Goal: Information Seeking & Learning: Understand process/instructions

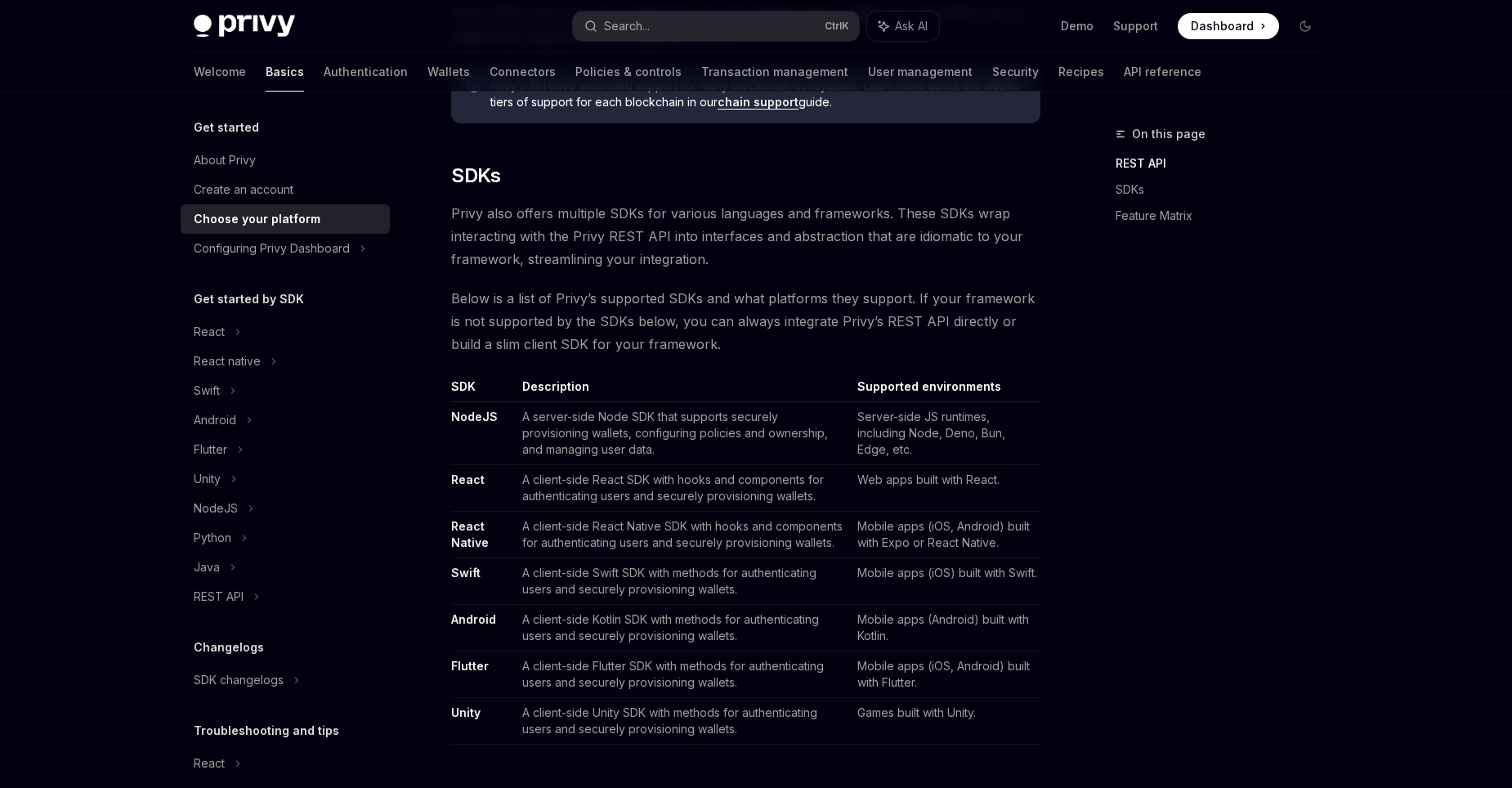
scroll to position [258, 0]
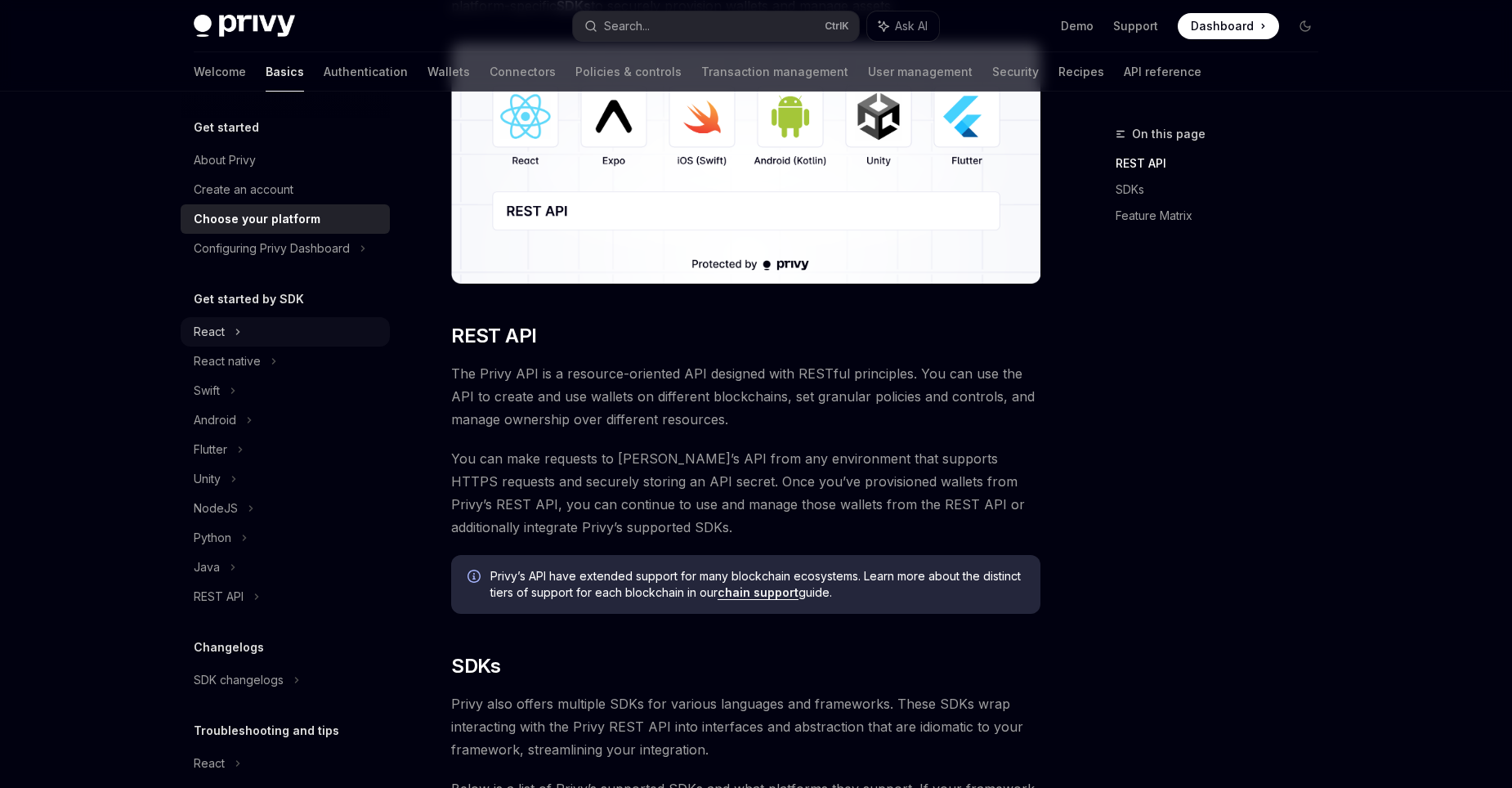
click at [228, 340] on div "React" at bounding box center [285, 332] width 209 height 30
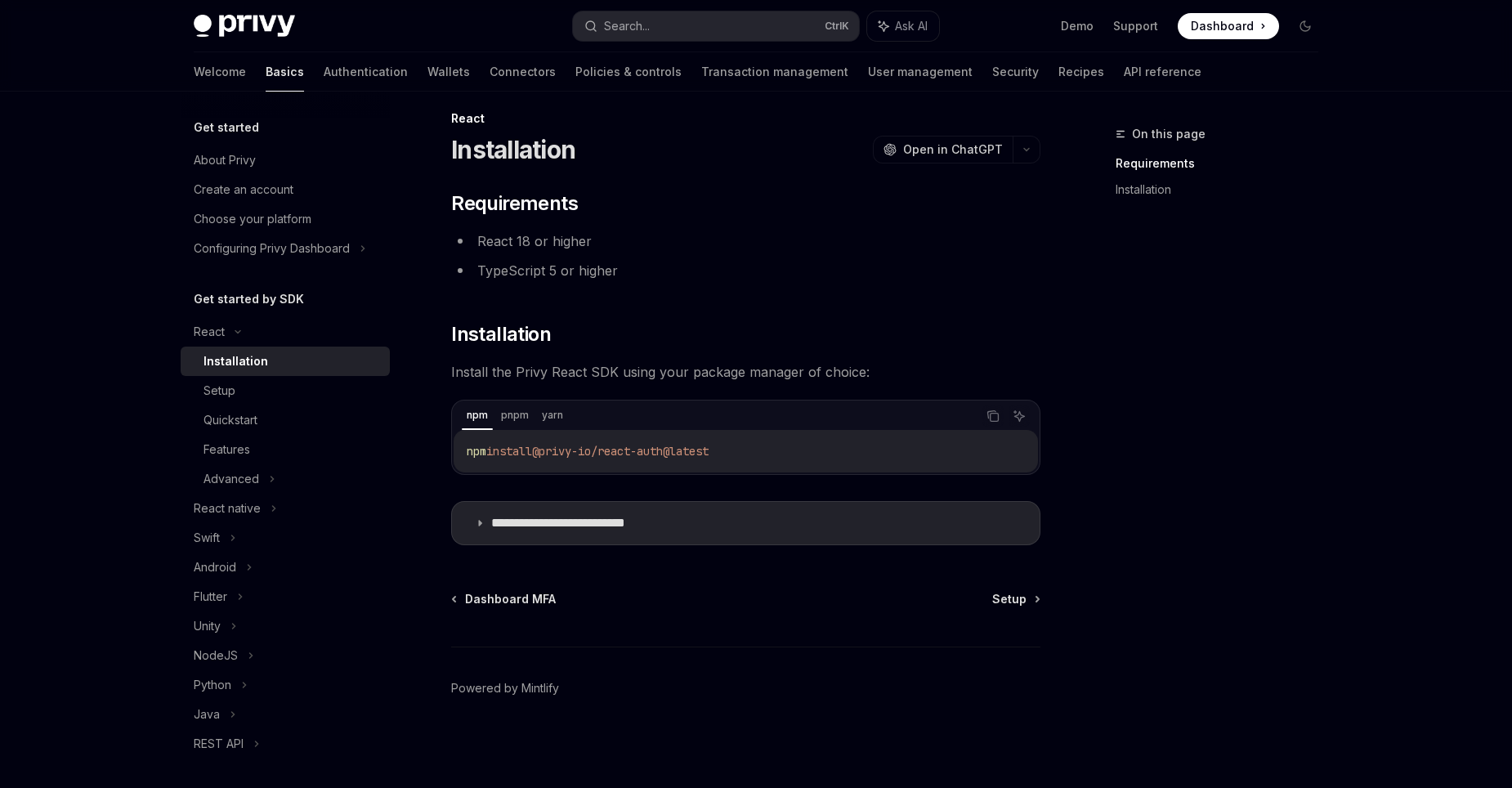
click at [809, 384] on div "**********" at bounding box center [746, 368] width 590 height 355
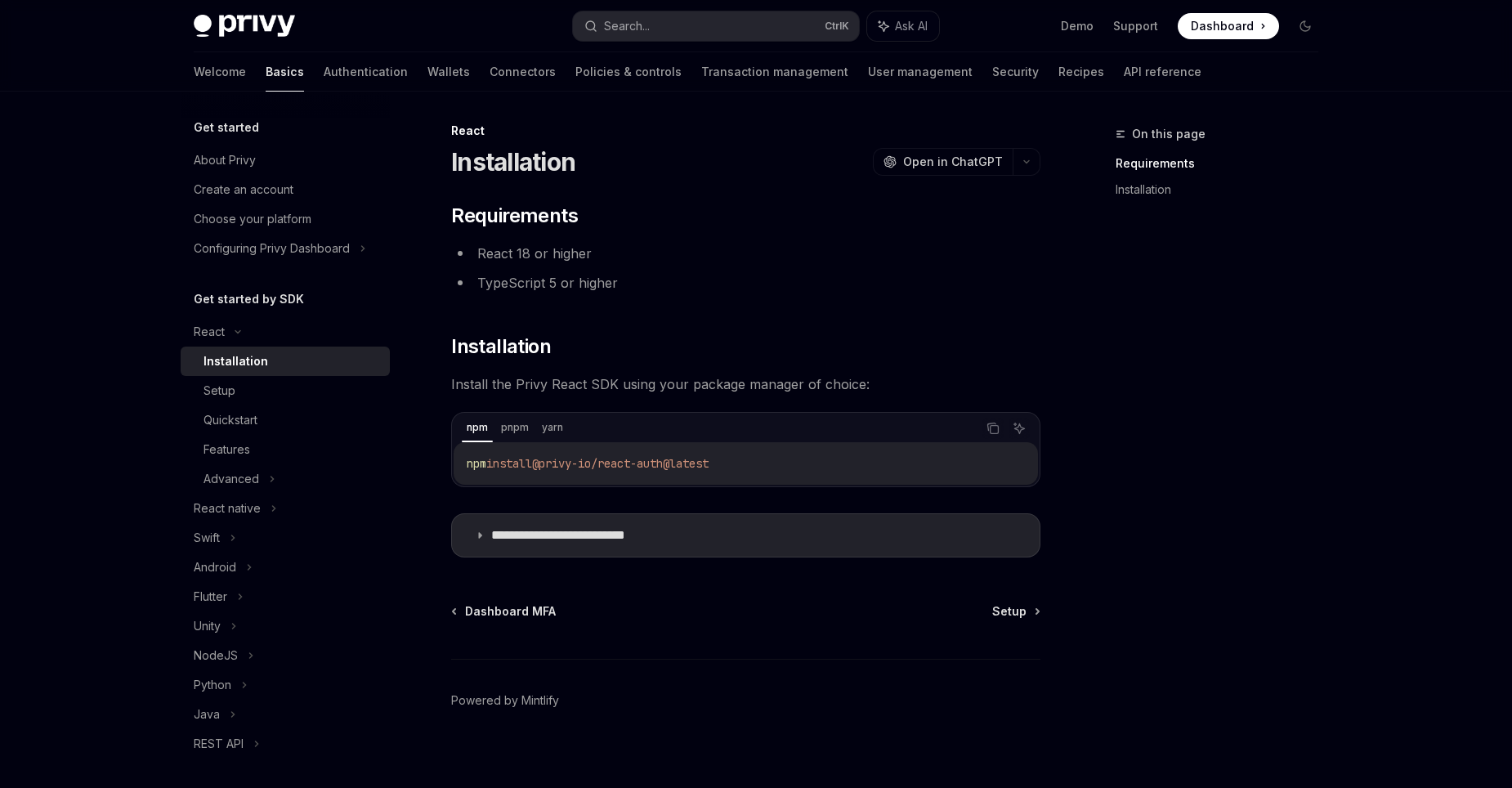
scroll to position [0, 0]
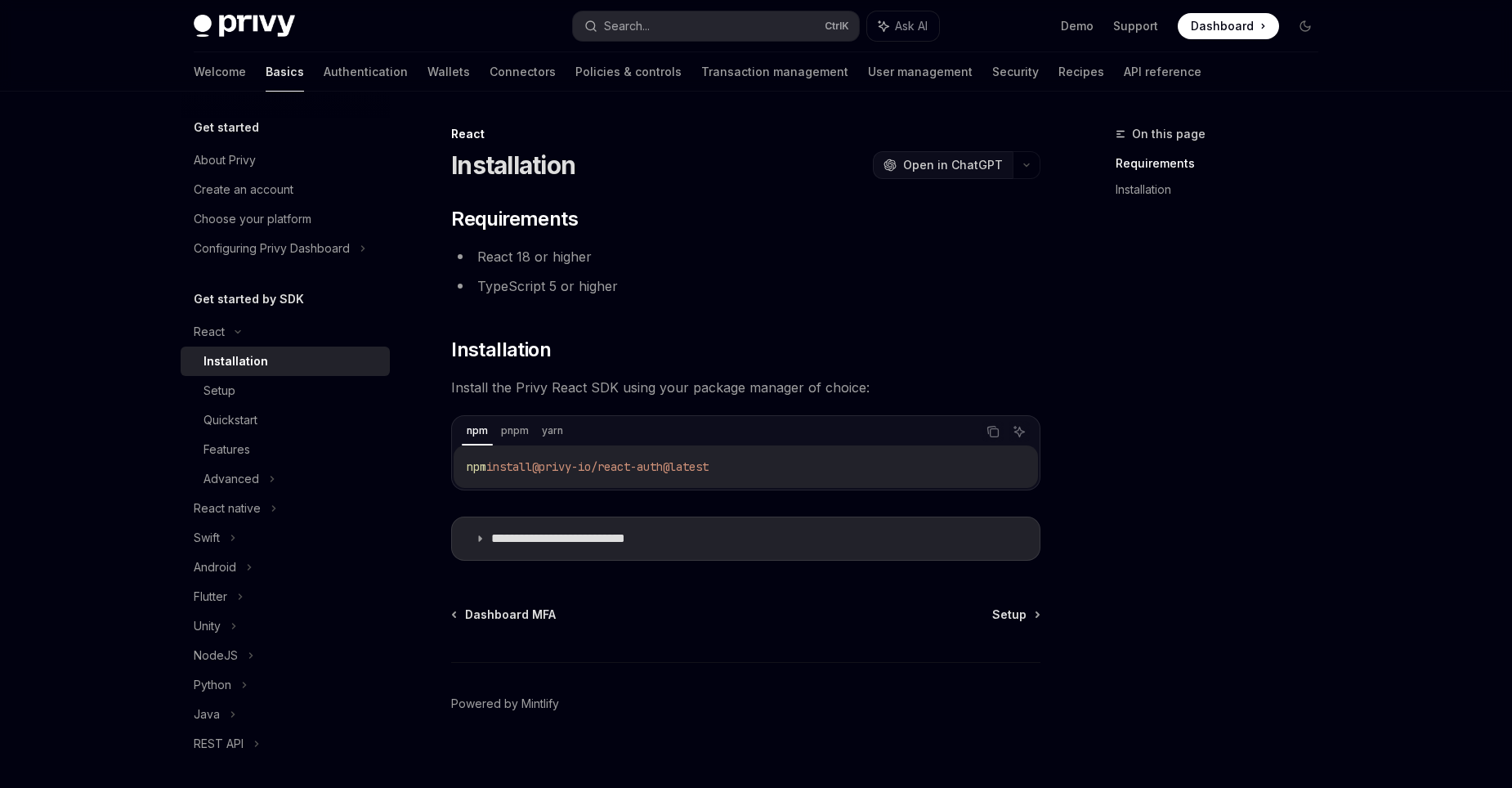
click at [985, 159] on span "Open in ChatGPT" at bounding box center [953, 165] width 100 height 17
click at [477, 540] on icon at bounding box center [479, 539] width 10 height 10
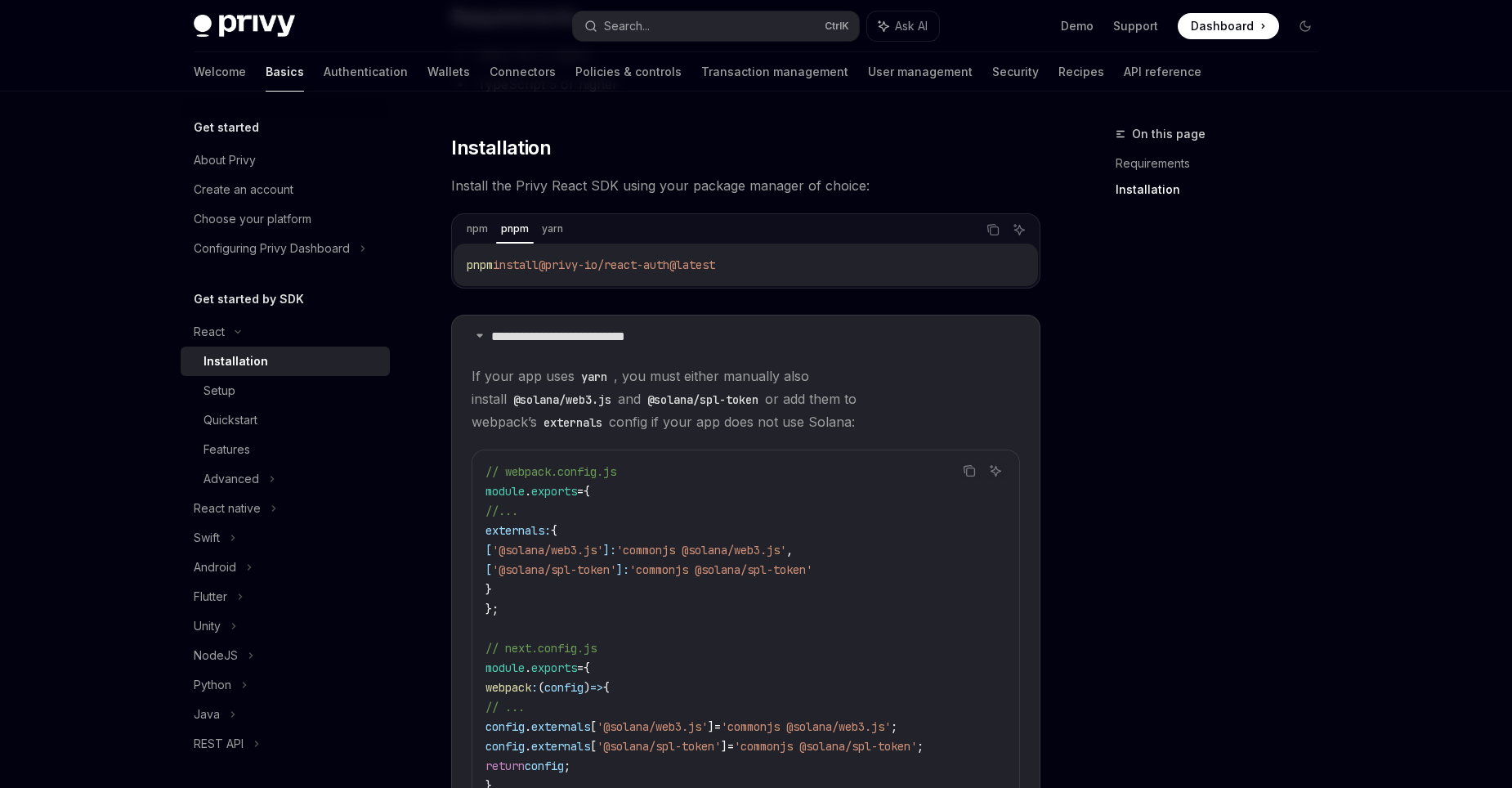
scroll to position [245, 0]
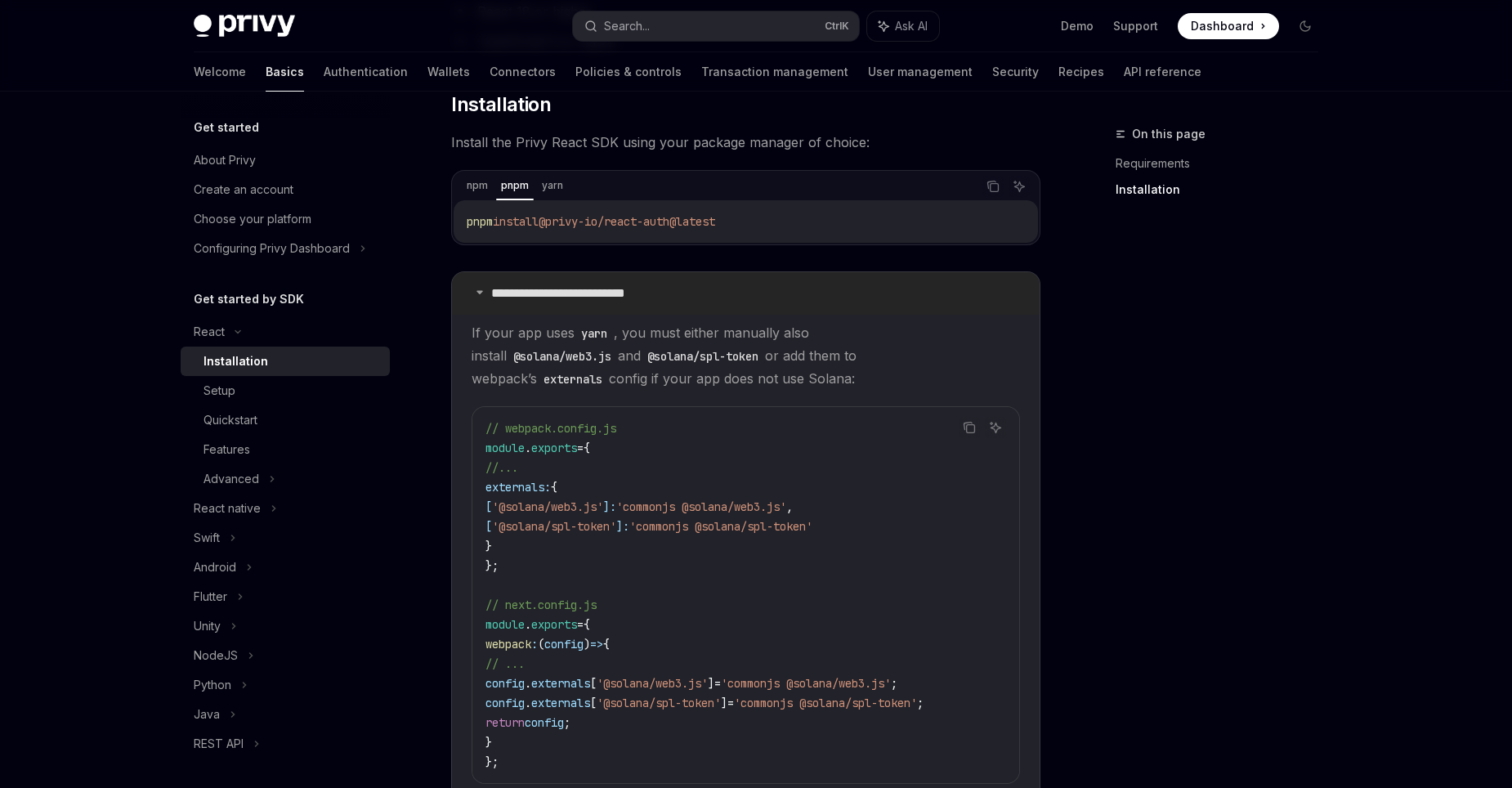
click at [479, 286] on summary "**********" at bounding box center [746, 293] width 588 height 43
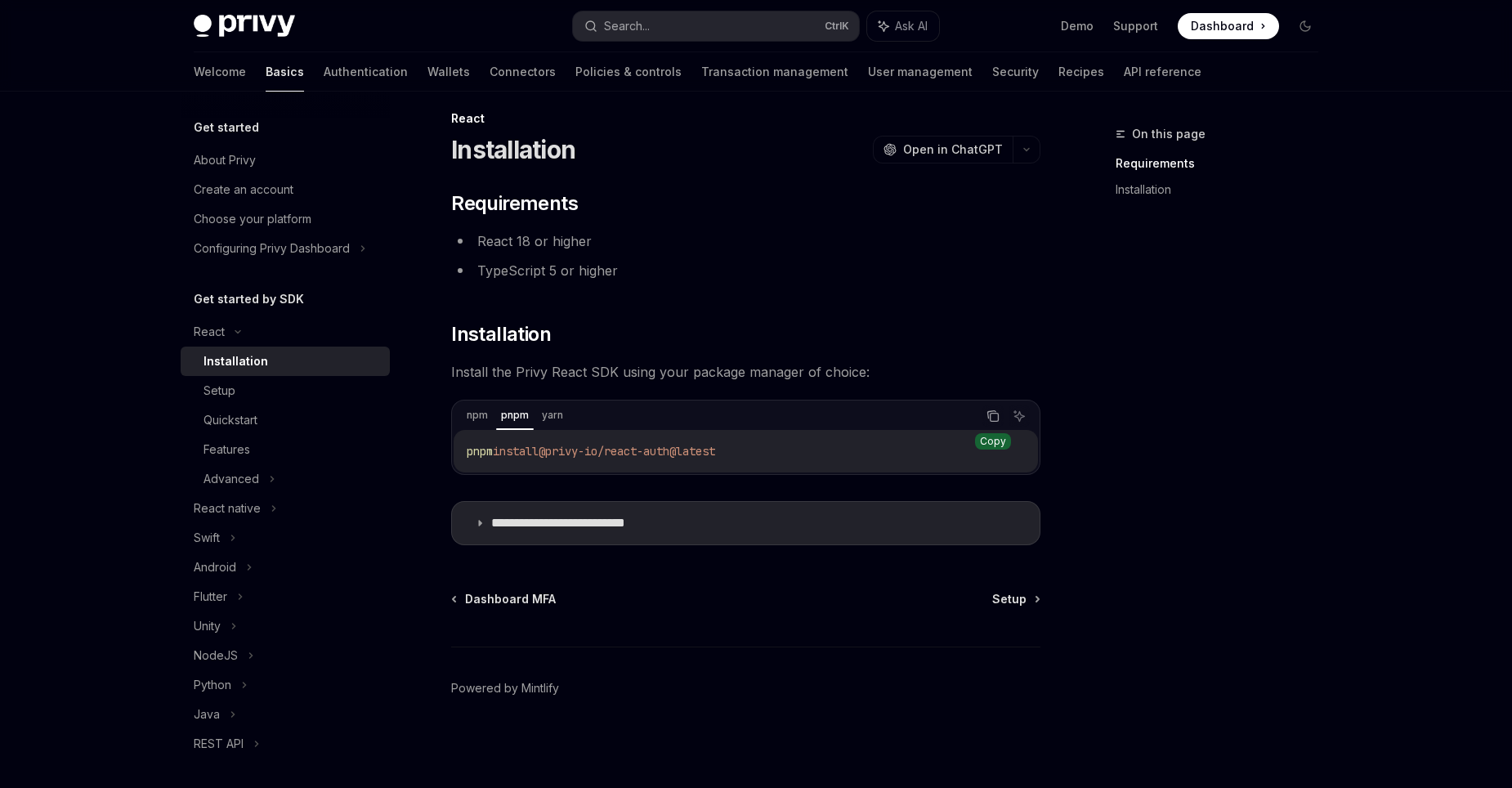
click at [985, 417] on button "Copy the contents from the code block" at bounding box center [993, 416] width 21 height 21
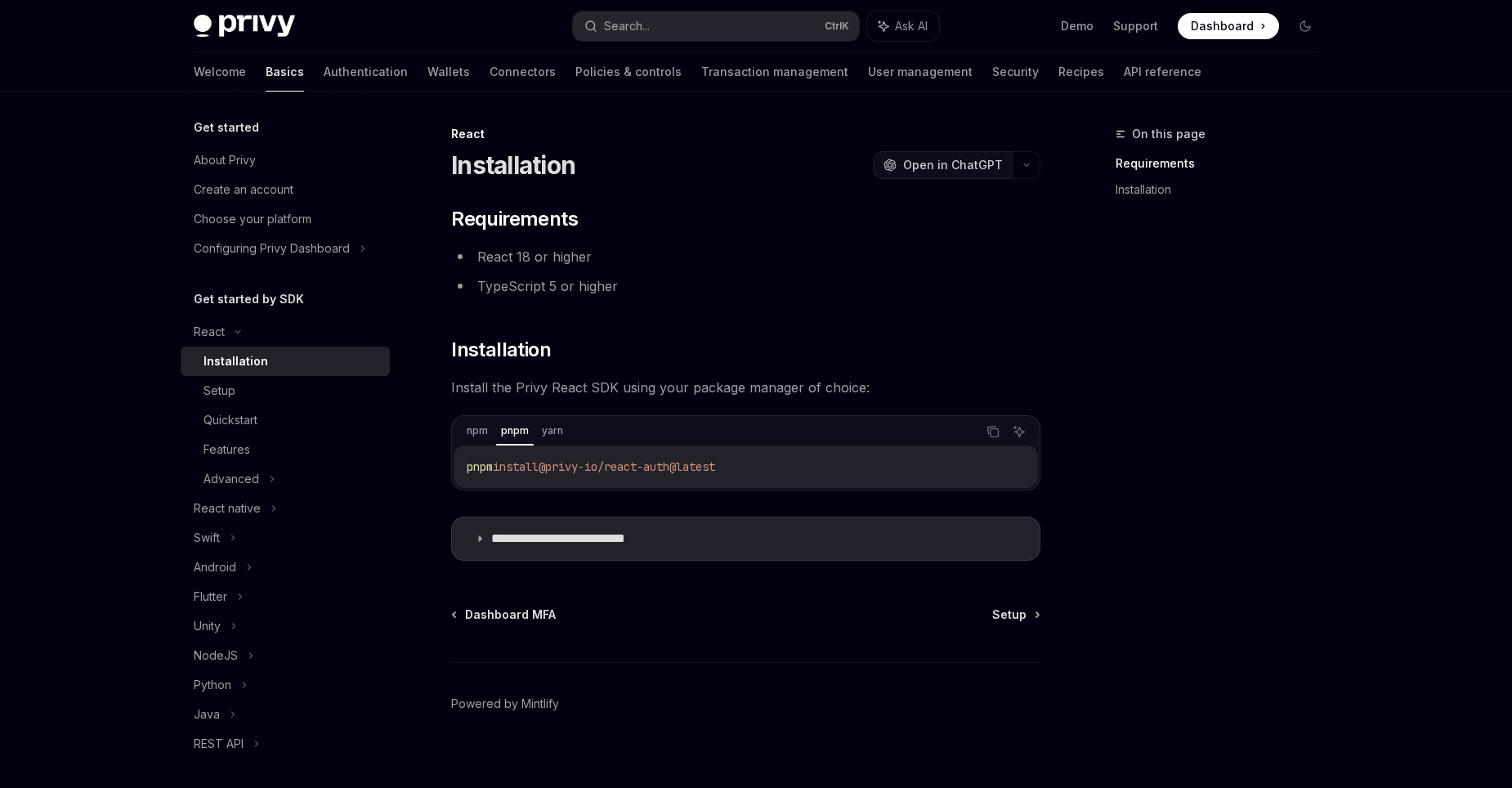
click at [938, 162] on span "Open in ChatGPT" at bounding box center [953, 165] width 100 height 17
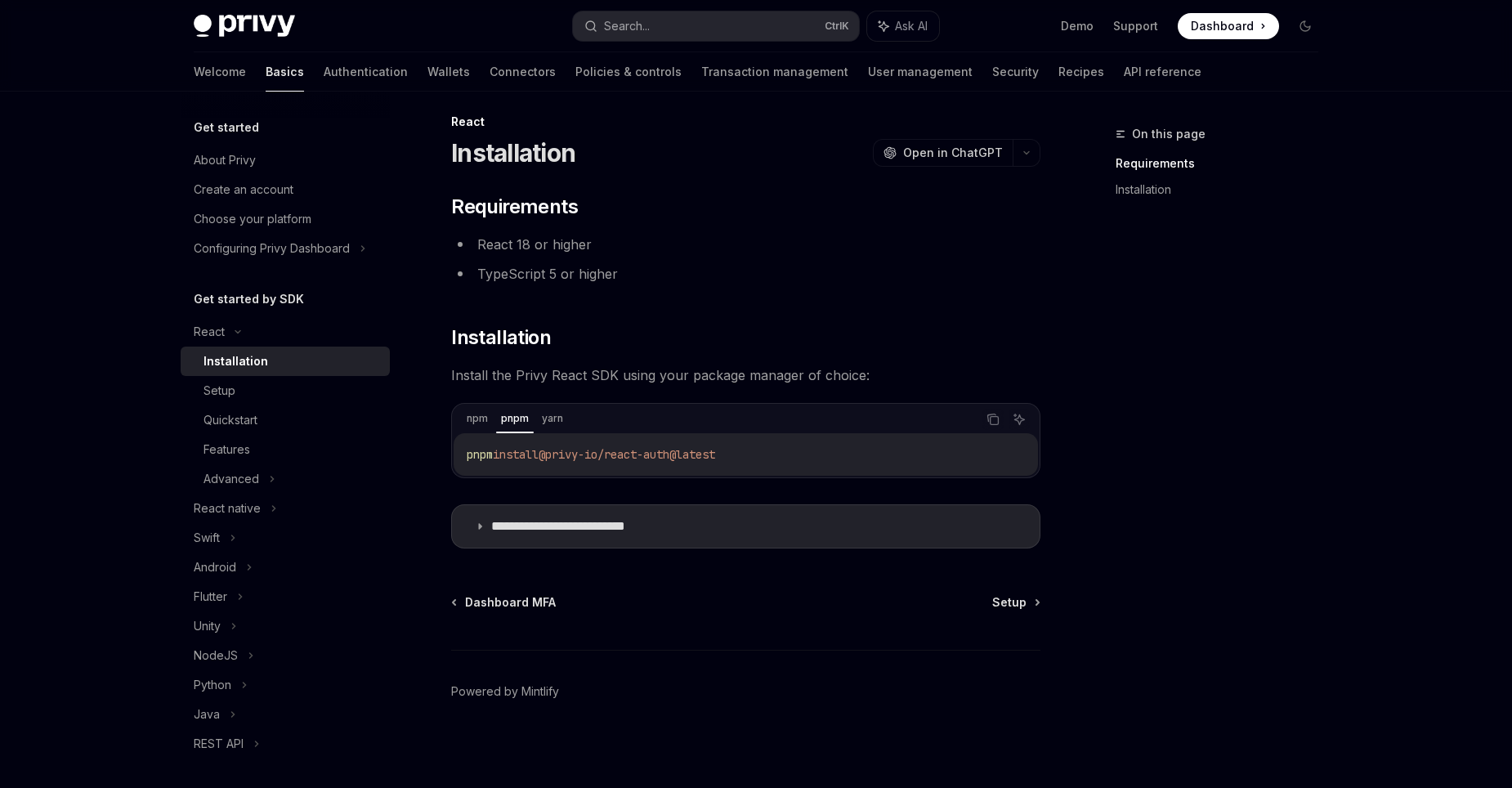
scroll to position [16, 0]
click at [1037, 597] on icon at bounding box center [1038, 599] width 3 height 5
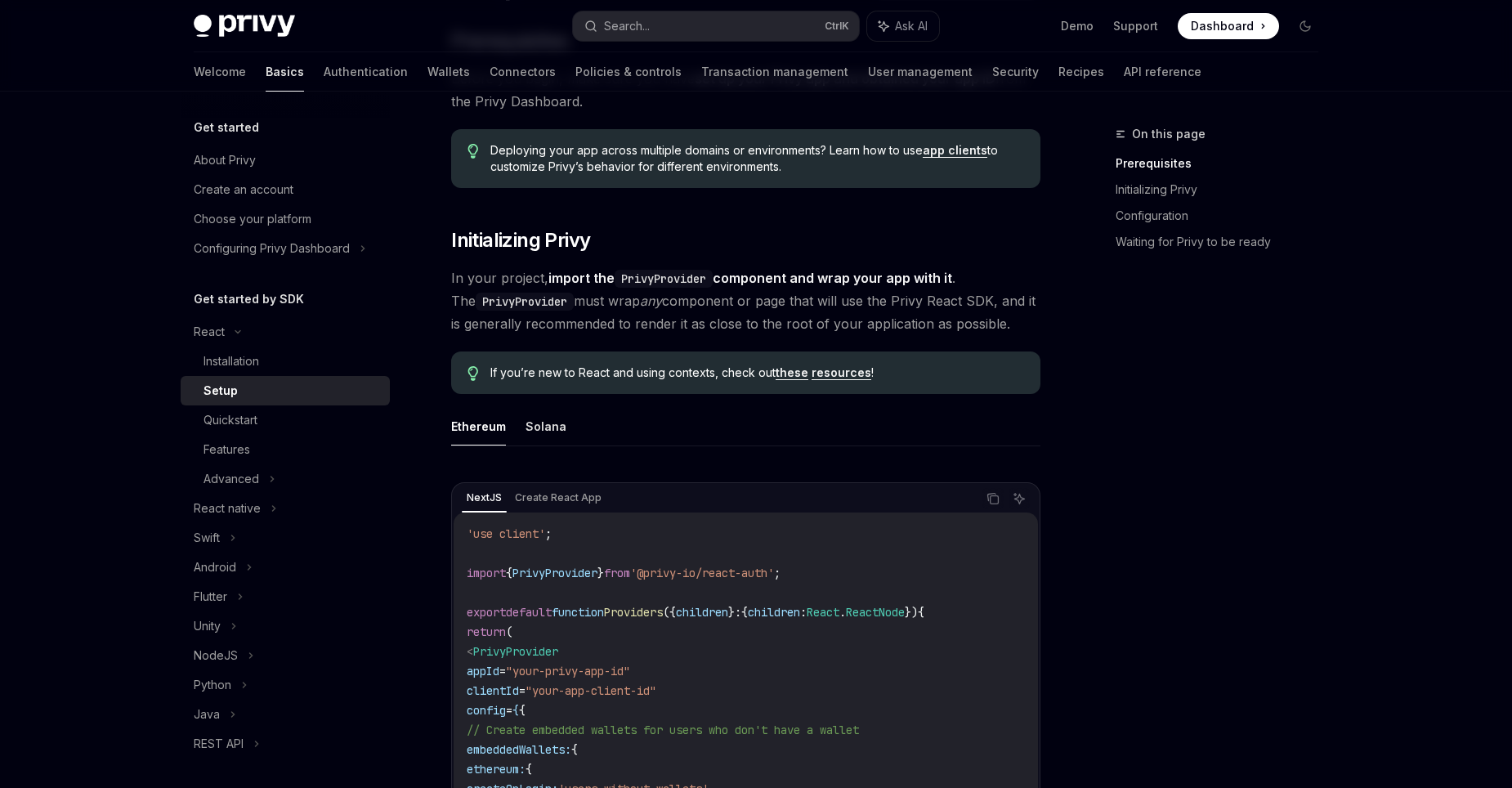
scroll to position [179, 0]
click at [552, 431] on button "Solana" at bounding box center [545, 426] width 41 height 38
click at [492, 444] on button "Ethereum" at bounding box center [479, 426] width 55 height 38
click at [537, 434] on button "Solana" at bounding box center [545, 426] width 41 height 38
type textarea "*"
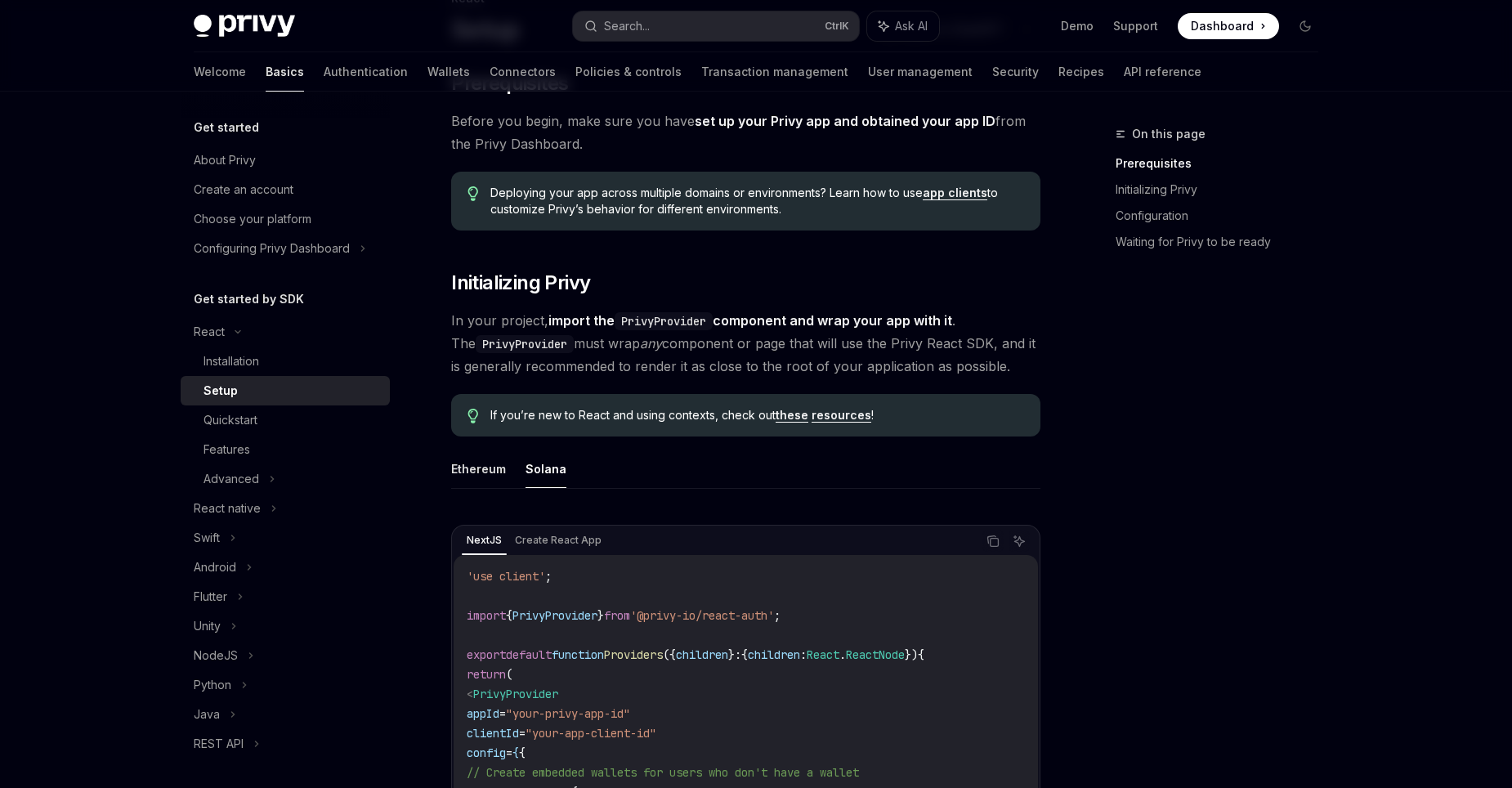
scroll to position [163, 0]
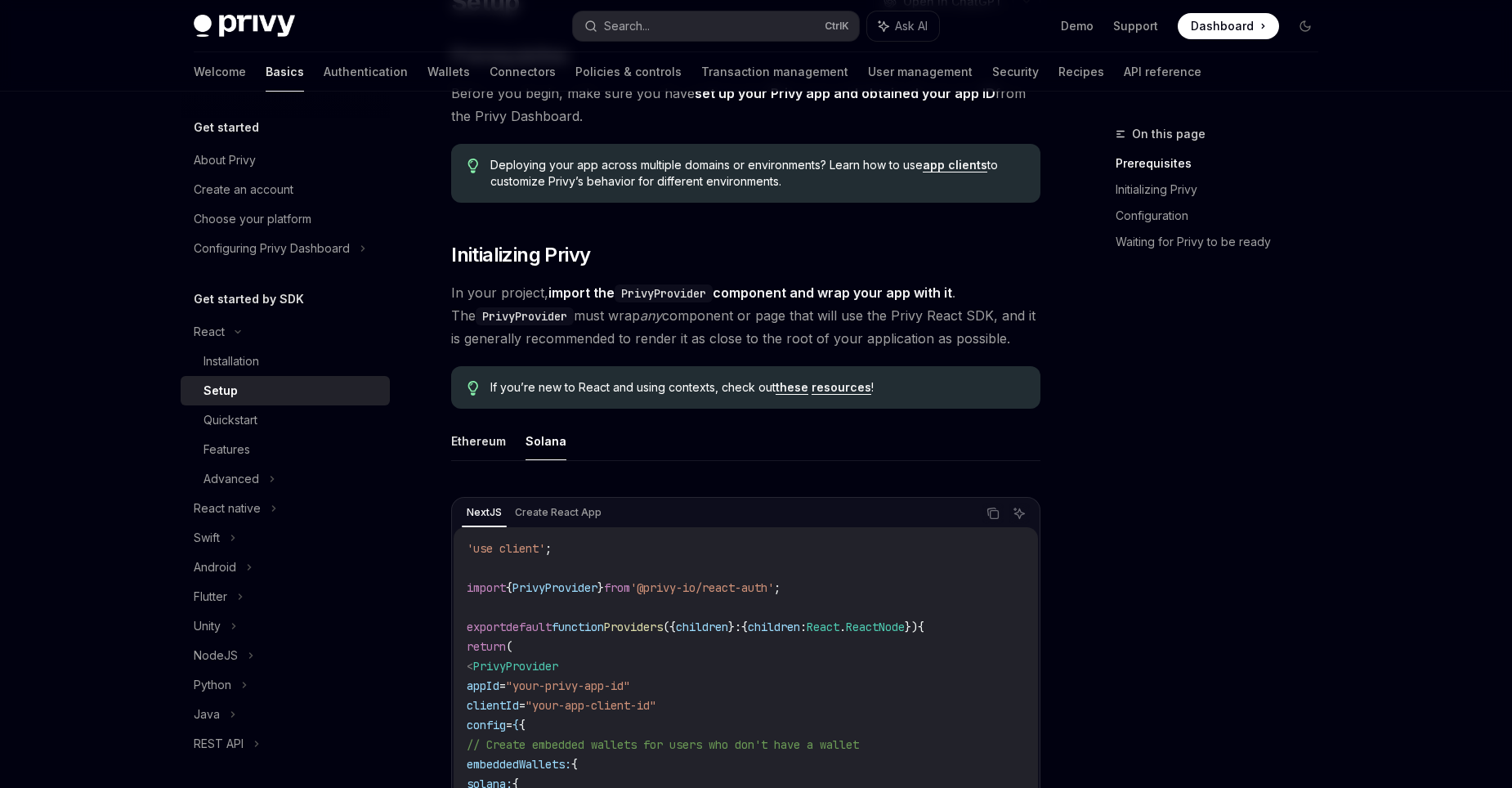
click at [1106, 424] on div "On this page Prerequisites Initializing Privy Configuration Waiting for Privy t…" at bounding box center [1207, 456] width 248 height 664
click at [1122, 483] on div "On this page Prerequisites Initializing Privy Configuration Waiting for Privy t…" at bounding box center [1207, 456] width 248 height 664
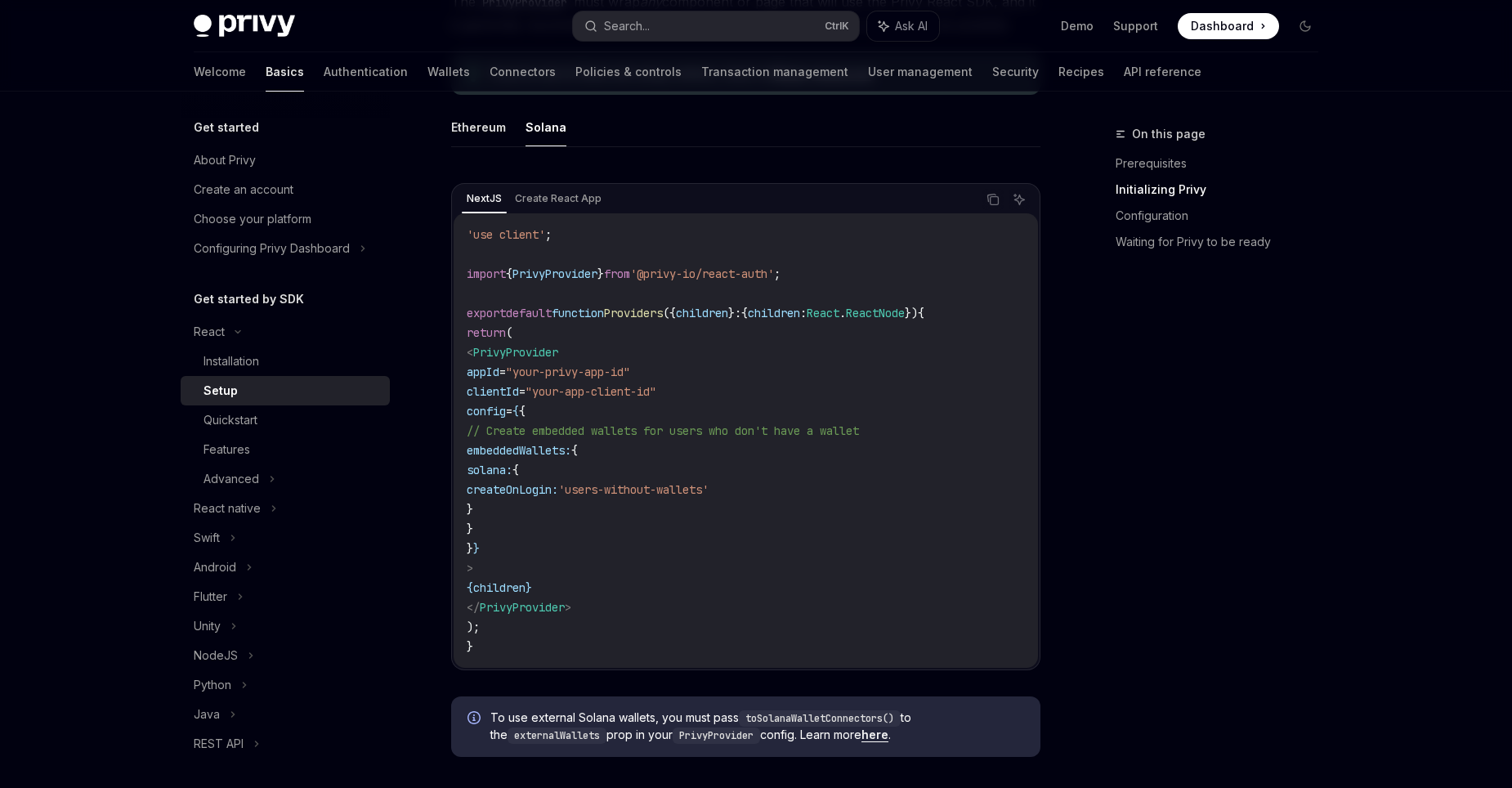
scroll to position [491, 0]
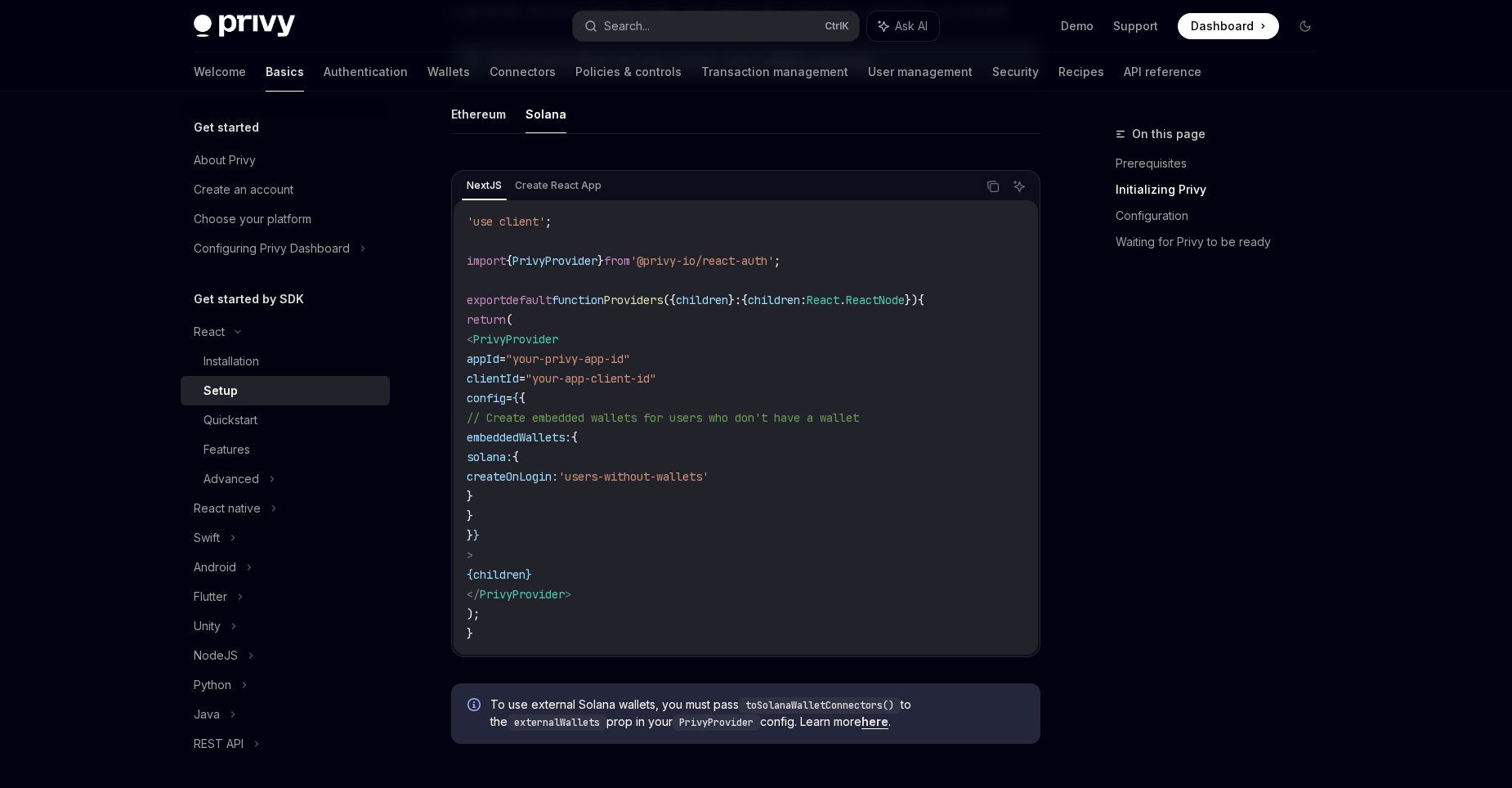
click at [1127, 471] on div "On this page Prerequisites Initializing Privy Configuration Waiting for Privy t…" at bounding box center [1207, 456] width 248 height 664
click at [1142, 467] on div "On this page Prerequisites Initializing Privy Configuration Waiting for Privy t…" at bounding box center [1207, 456] width 248 height 664
drag, startPoint x: 779, startPoint y: 262, endPoint x: 444, endPoint y: 265, distance: 335.0
copy span "import { PrivyProvider } from '@privy-io/react-auth' ;"
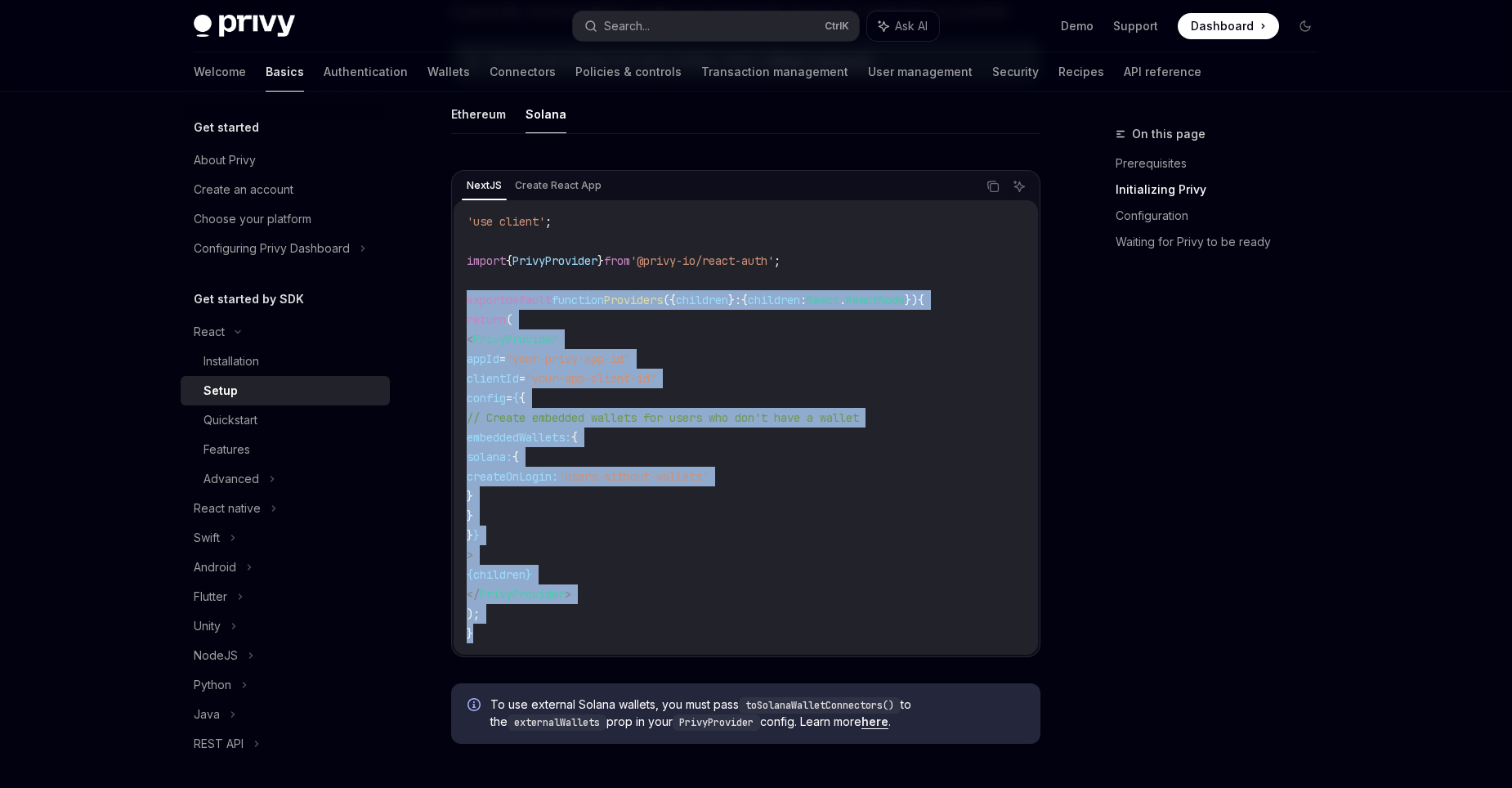
drag, startPoint x: 478, startPoint y: 638, endPoint x: 446, endPoint y: 304, distance: 335.5
copy code "export default function Providers ({ children } : { children : React . ReactNod…"
click at [733, 518] on code "'use client' ; import { PrivyProvider } from '@privy-io/react-auth' ; export de…" at bounding box center [746, 427] width 558 height 432
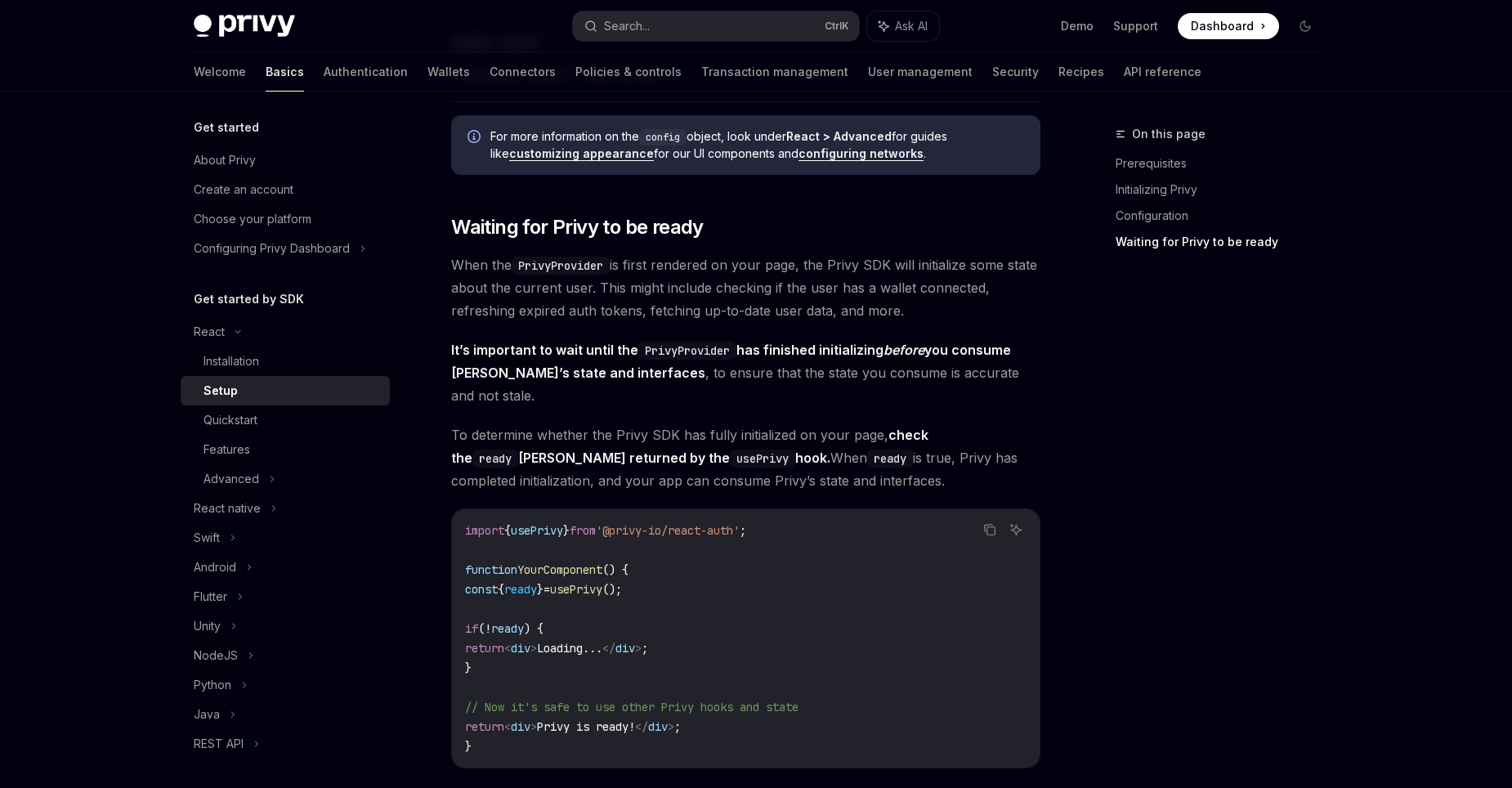
scroll to position [1603, 0]
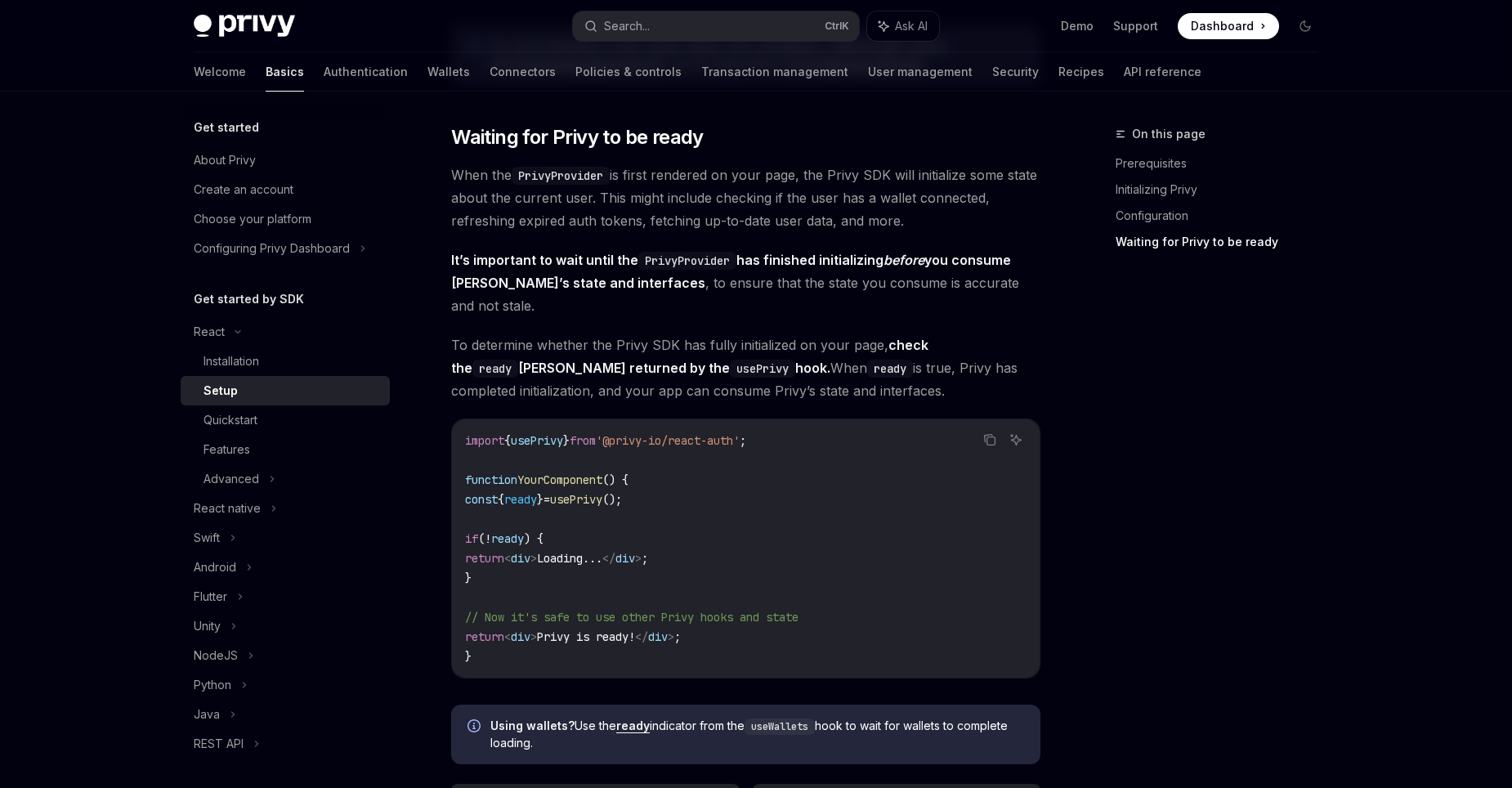
click at [862, 509] on code "import { usePrivy } from '@privy-io/react-auth' ; function YourComponent () { c…" at bounding box center [746, 548] width 562 height 235
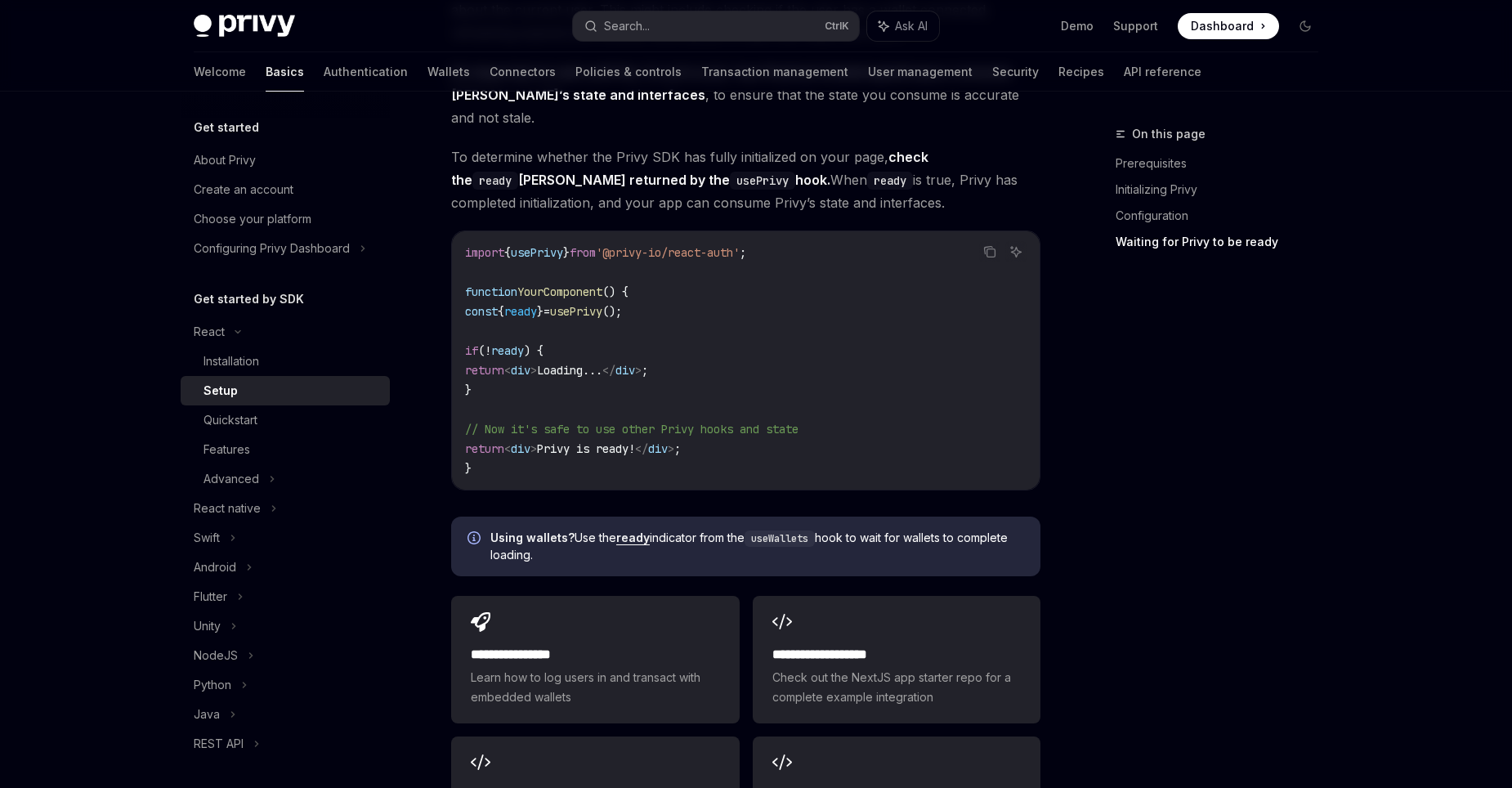
scroll to position [2094, 0]
